Goal: Task Accomplishment & Management: Complete application form

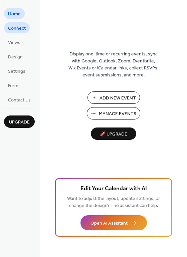
click at [18, 31] on span "Connect" at bounding box center [17, 28] width 18 height 7
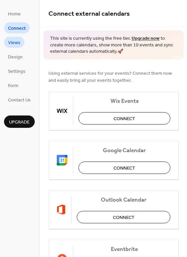
click at [11, 45] on span "Views" at bounding box center [14, 42] width 12 height 7
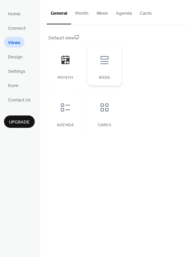
click at [104, 71] on div "Week" at bounding box center [104, 64] width 34 height 42
click at [73, 110] on div at bounding box center [65, 107] width 20 height 20
click at [102, 106] on icon at bounding box center [104, 107] width 8 height 8
click at [18, 58] on span "Design" at bounding box center [15, 57] width 15 height 7
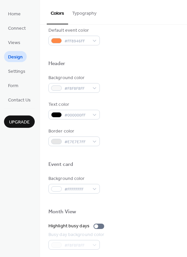
scroll to position [201, 0]
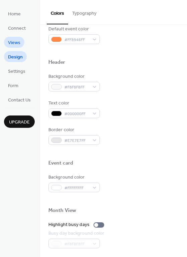
click at [16, 41] on span "Views" at bounding box center [14, 42] width 12 height 7
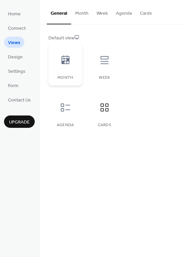
click at [68, 69] on div at bounding box center [65, 60] width 20 height 20
click at [17, 86] on span "Form" at bounding box center [13, 85] width 10 height 7
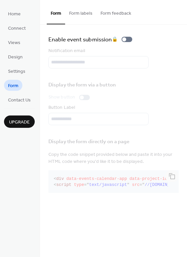
click at [81, 12] on button "Form labels" at bounding box center [80, 12] width 31 height 24
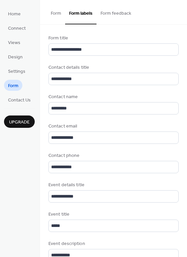
click at [110, 11] on button "Form feedback" at bounding box center [115, 12] width 39 height 24
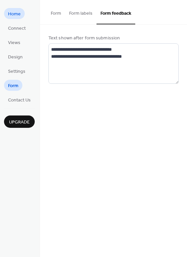
click at [16, 16] on span "Home" at bounding box center [14, 14] width 13 height 7
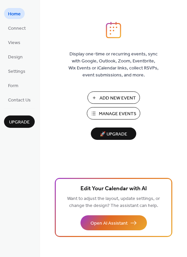
click at [108, 115] on span "Manage Events" at bounding box center [117, 113] width 37 height 7
click at [16, 101] on span "Contact Us" at bounding box center [19, 100] width 23 height 7
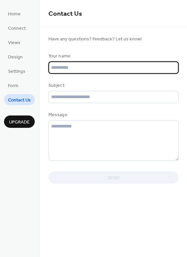
click at [80, 66] on input "text" at bounding box center [113, 67] width 130 height 12
type input "**********"
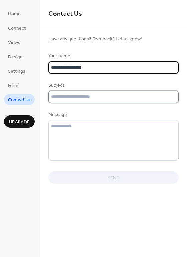
click at [76, 98] on input "text" at bounding box center [113, 97] width 130 height 12
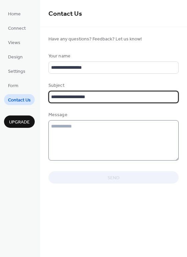
type input "**********"
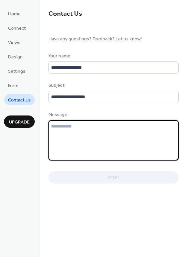
click at [81, 126] on textarea at bounding box center [113, 140] width 130 height 40
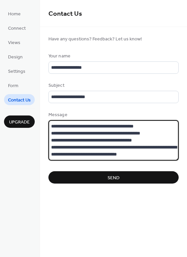
click at [149, 154] on textarea "**********" at bounding box center [113, 140] width 130 height 40
type textarea "**********"
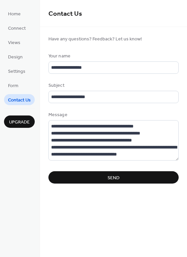
click at [113, 177] on span "Send" at bounding box center [113, 177] width 12 height 7
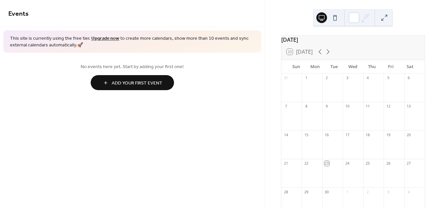
click at [127, 84] on span "Add Your First Event" at bounding box center [137, 83] width 51 height 7
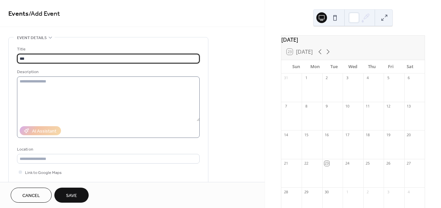
type input "***"
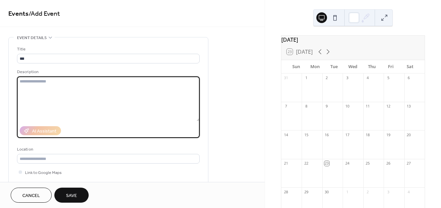
click at [60, 95] on textarea at bounding box center [108, 98] width 183 height 45
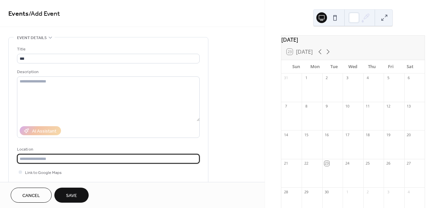
click at [49, 158] on input "text" at bounding box center [108, 159] width 183 height 10
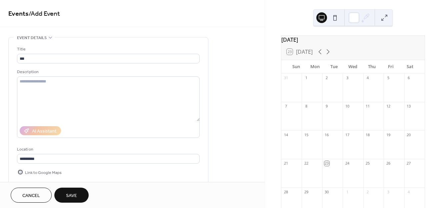
click at [32, 173] on span "Link to Google Maps" at bounding box center [43, 172] width 37 height 7
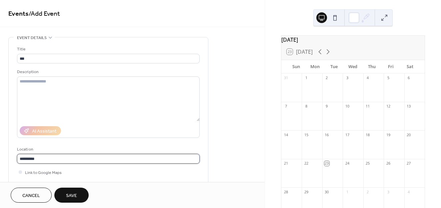
click at [42, 161] on input "********" at bounding box center [108, 159] width 183 height 10
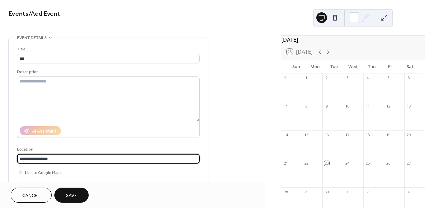
type input "**********"
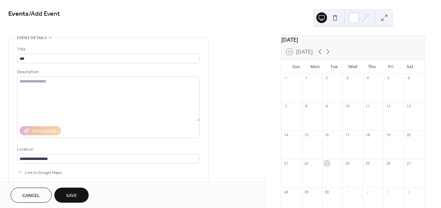
click at [109, 172] on div "Link to Google Maps" at bounding box center [108, 171] width 183 height 7
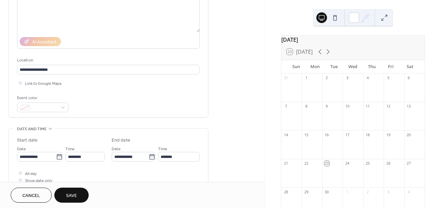
scroll to position [93, 0]
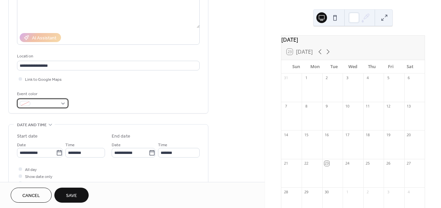
click at [63, 104] on div at bounding box center [42, 103] width 51 height 10
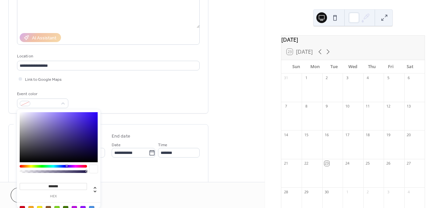
type input "*******"
click at [67, 166] on div at bounding box center [68, 166] width 2 height 2
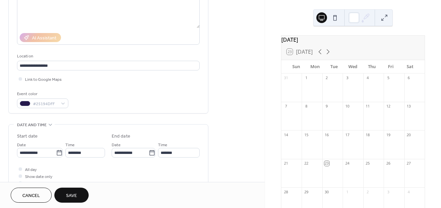
click at [126, 114] on div "**********" at bounding box center [108, 145] width 200 height 402
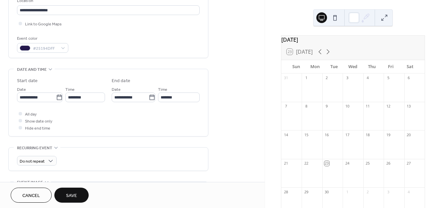
scroll to position [149, 0]
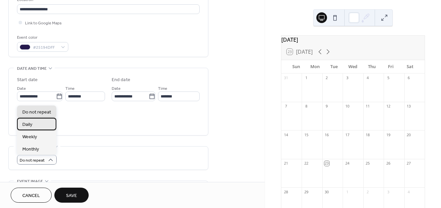
click at [41, 124] on div "Daily" at bounding box center [36, 124] width 39 height 12
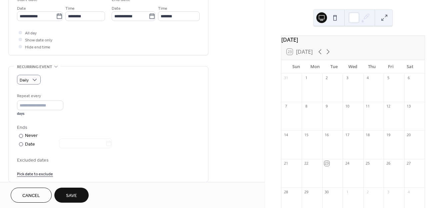
scroll to position [239, 0]
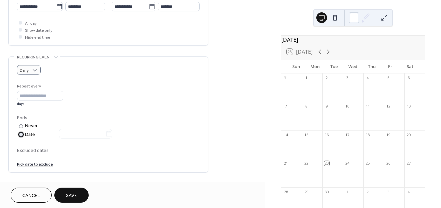
click at [19, 134] on div at bounding box center [21, 134] width 4 height 4
click at [112, 133] on icon at bounding box center [108, 133] width 7 height 7
click at [105, 133] on input "text" at bounding box center [82, 134] width 46 height 10
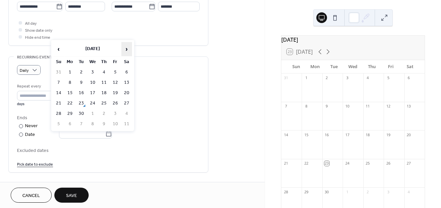
click at [126, 51] on span "›" at bounding box center [127, 48] width 10 height 13
click at [83, 113] on td "28" at bounding box center [81, 114] width 11 height 10
type input "**********"
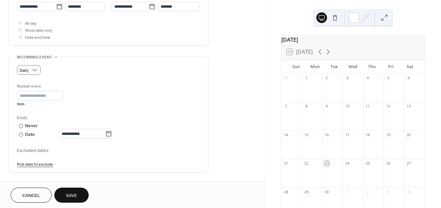
click at [161, 141] on div "**********" at bounding box center [108, 125] width 183 height 84
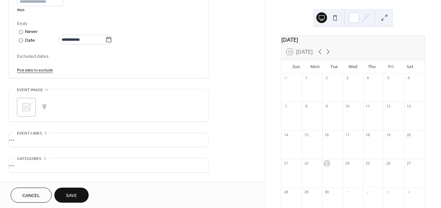
scroll to position [336, 0]
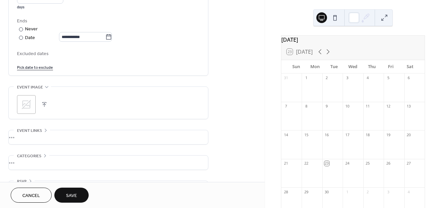
click at [45, 103] on button "button" at bounding box center [44, 104] width 9 height 9
click at [30, 139] on div "•••" at bounding box center [108, 137] width 199 height 14
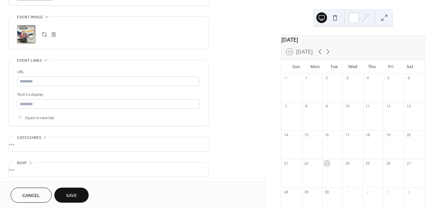
scroll to position [408, 0]
click at [37, 145] on div "•••" at bounding box center [108, 142] width 199 height 14
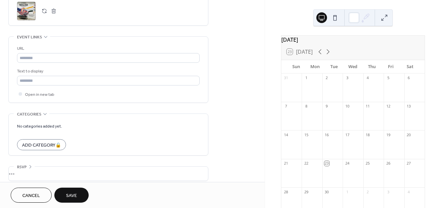
scroll to position [435, 0]
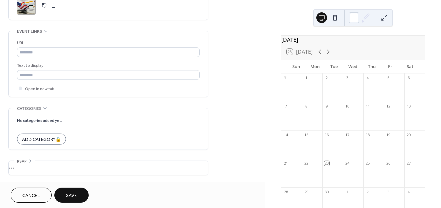
click at [43, 168] on div "•••" at bounding box center [108, 168] width 199 height 14
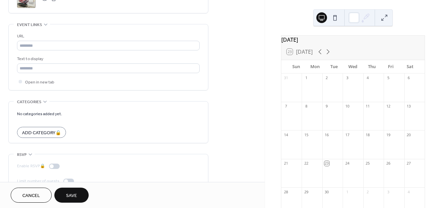
scroll to position [456, 0]
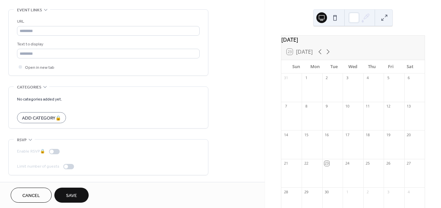
click at [68, 195] on span "Save" at bounding box center [71, 195] width 11 height 7
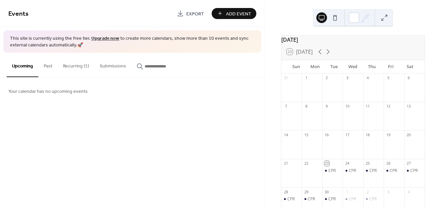
click at [114, 64] on button "Submissions" at bounding box center [112, 65] width 37 height 24
click at [72, 66] on button "Recurring (1)" at bounding box center [76, 65] width 37 height 24
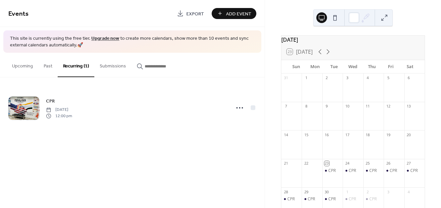
click at [43, 65] on button "Past" at bounding box center [47, 65] width 19 height 24
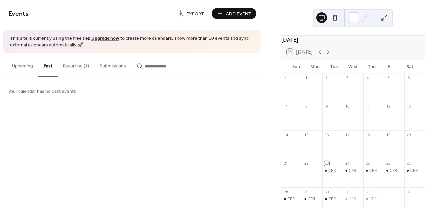
click at [333, 173] on div "CPR" at bounding box center [332, 171] width 7 height 6
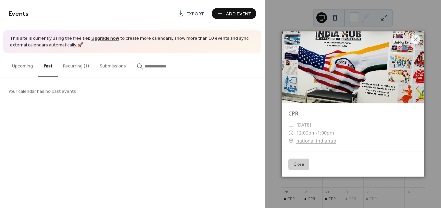
click at [298, 166] on button "Close" at bounding box center [299, 163] width 21 height 11
